Goal: Find specific page/section: Find specific page/section

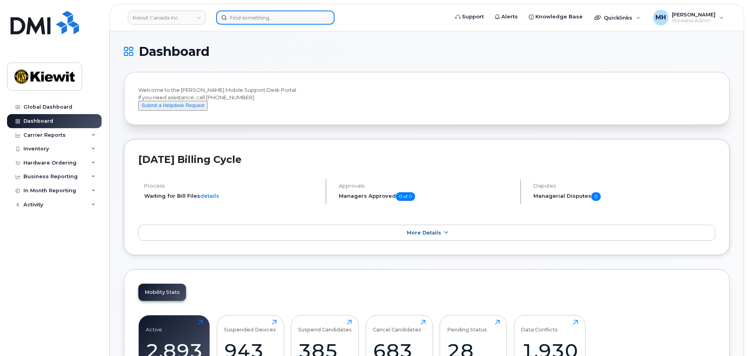
click at [274, 16] on input at bounding box center [275, 18] width 118 height 14
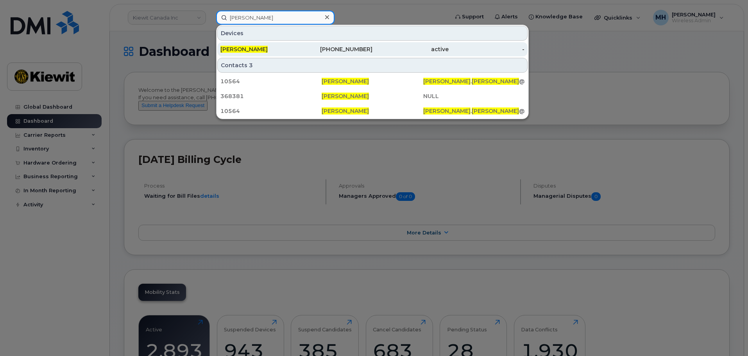
type input "Theresa hewitt"
click at [260, 51] on span "[PERSON_NAME]" at bounding box center [243, 49] width 47 height 7
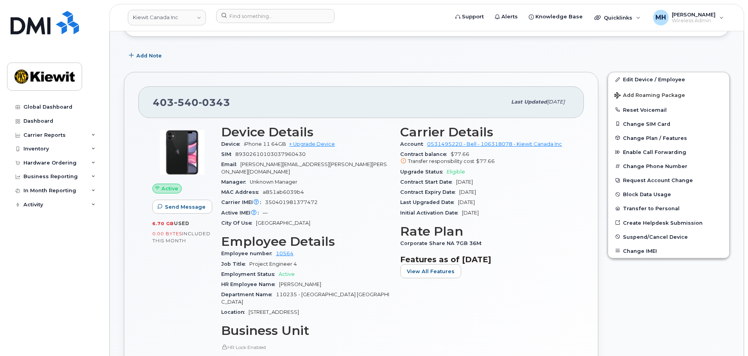
scroll to position [117, 0]
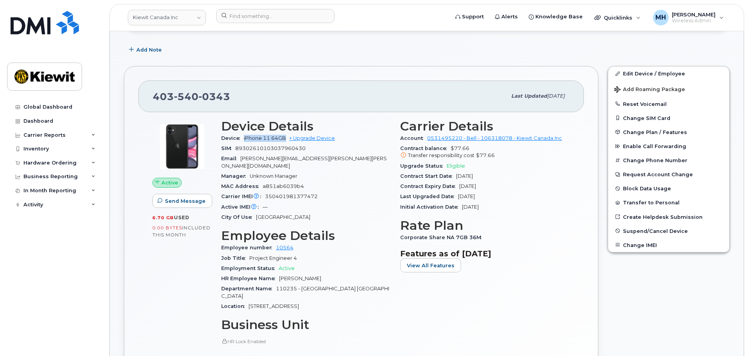
drag, startPoint x: 243, startPoint y: 138, endPoint x: 287, endPoint y: 138, distance: 43.8
click at [287, 138] on div "Device iPhone 11 64GB + Upgrade Device" at bounding box center [306, 138] width 170 height 10
click at [255, 137] on span "iPhone 11 64GB" at bounding box center [265, 138] width 42 height 6
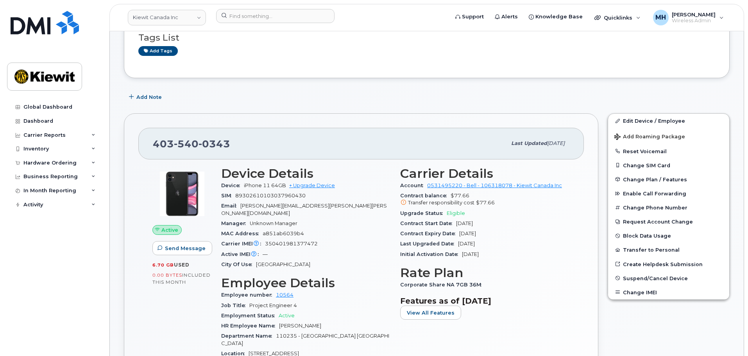
scroll to position [78, 0]
